Goal: Transaction & Acquisition: Purchase product/service

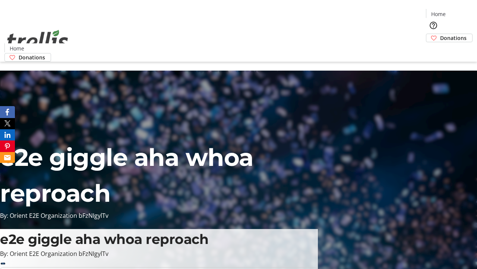
click at [440, 34] on span "Donations" at bounding box center [453, 38] width 26 height 8
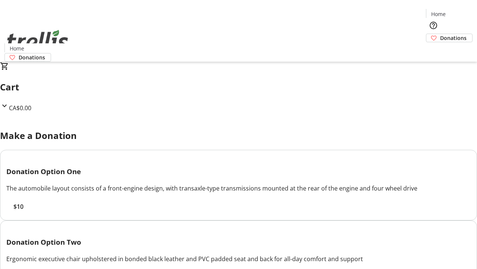
select select "CA"
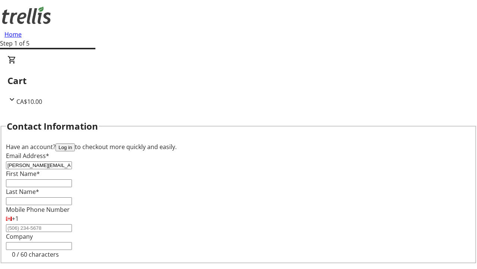
type input "[PERSON_NAME][EMAIL_ADDRESS][DOMAIN_NAME]"
type input "[PERSON_NAME]"
type input "Hermiston"
type input "[STREET_ADDRESS][PERSON_NAME]"
type input "Kelowna"
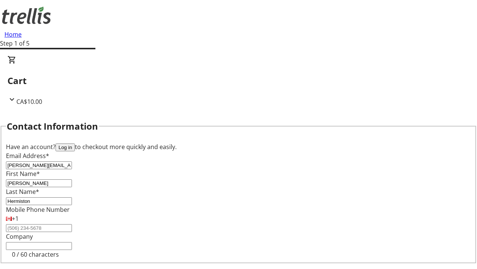
scroll to position [100, 0]
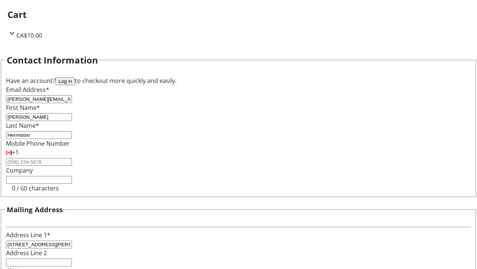
select select "BC"
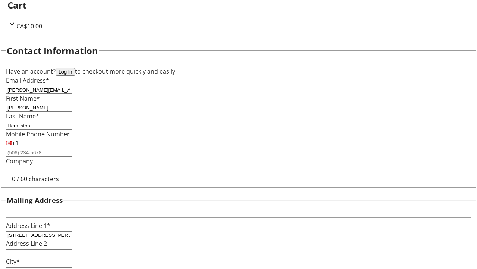
type input "Kelowna"
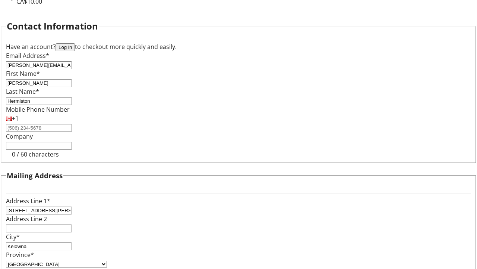
type input "V1Y 0C2"
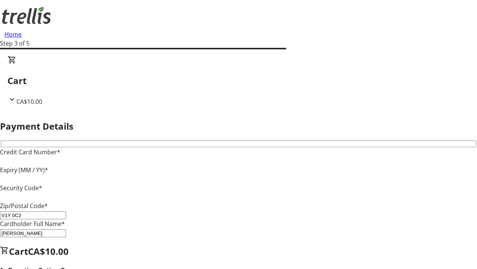
type input "V1Y 0C2"
